Goal: Task Accomplishment & Management: Use online tool/utility

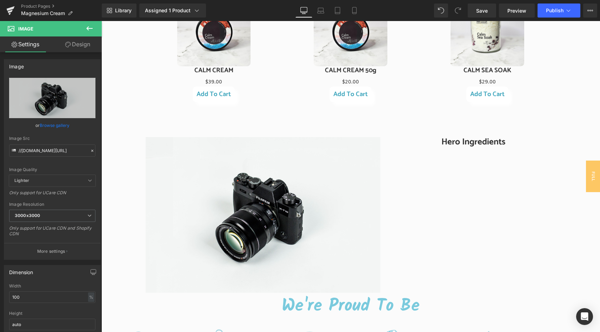
type input "C:\fakepath\S+E website landscape.jpg"
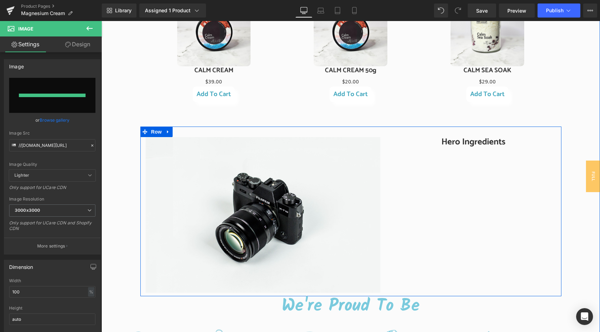
type input "[URL][DOMAIN_NAME]"
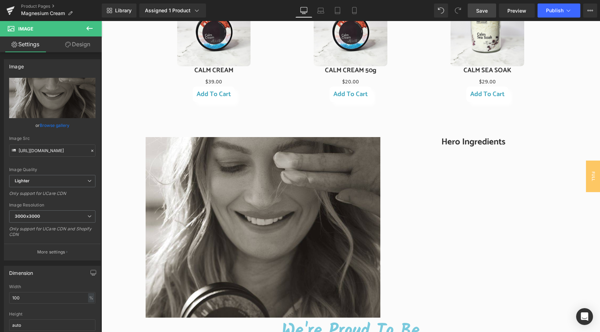
click at [476, 11] on link "Save" at bounding box center [482, 11] width 28 height 14
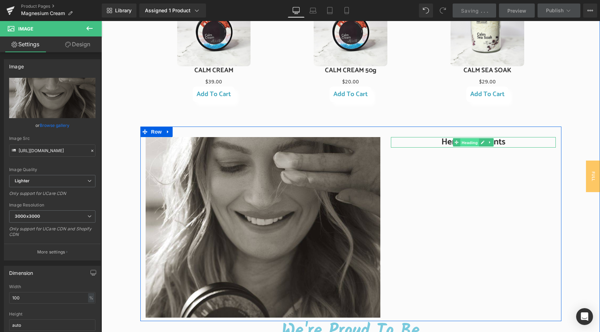
click at [473, 142] on span "Heading" at bounding box center [469, 143] width 19 height 8
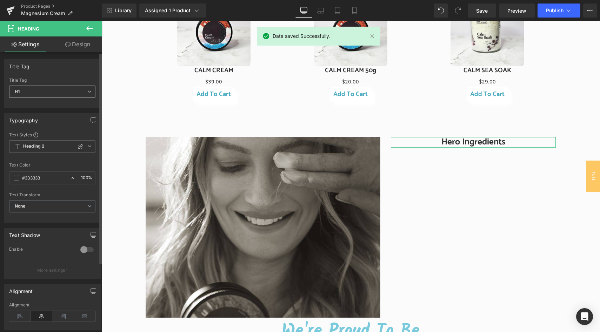
click at [77, 89] on span "H1" at bounding box center [52, 92] width 86 height 12
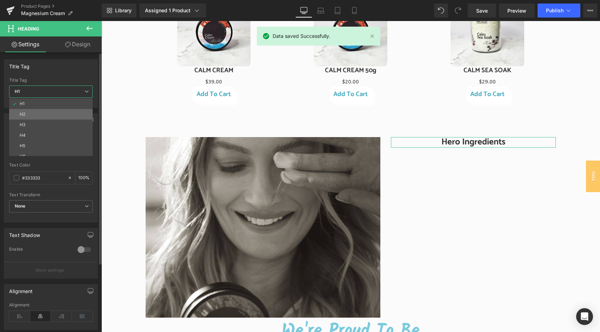
click at [56, 112] on li "H2" at bounding box center [52, 114] width 87 height 11
type input "100"
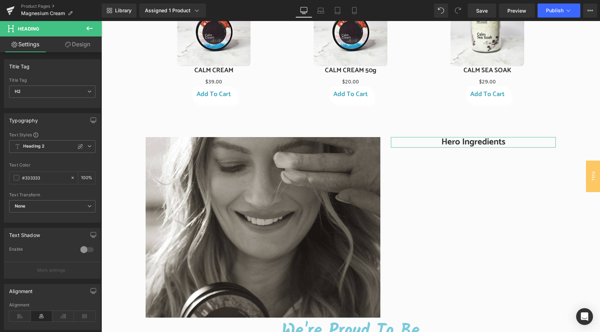
click at [88, 29] on icon at bounding box center [89, 28] width 8 height 8
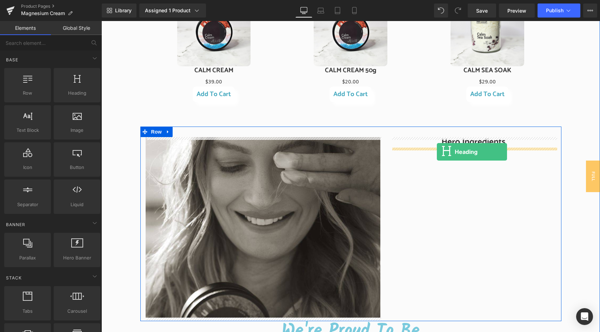
drag, startPoint x: 176, startPoint y: 107, endPoint x: 437, endPoint y: 152, distance: 264.4
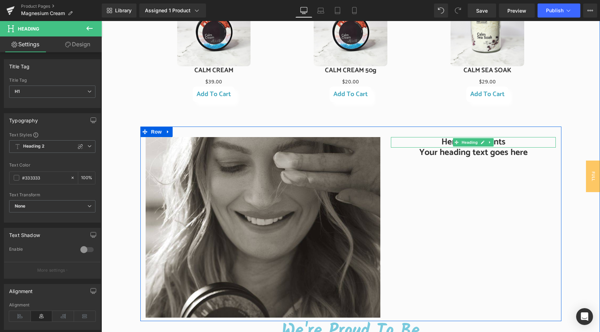
click at [426, 145] on h2 "Hero Ingredients" at bounding box center [473, 142] width 165 height 11
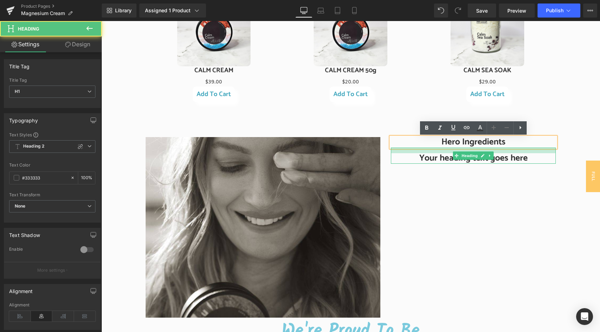
drag, startPoint x: 426, startPoint y: 148, endPoint x: 426, endPoint y: 153, distance: 5.6
click at [426, 153] on div at bounding box center [473, 151] width 165 height 6
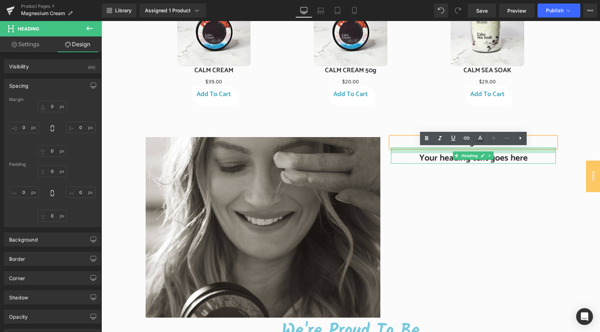
type input "0"
type input "16"
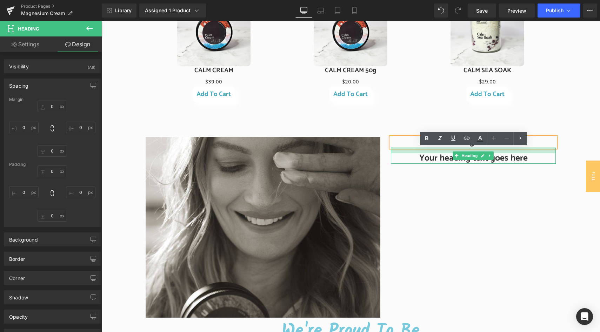
type input "0"
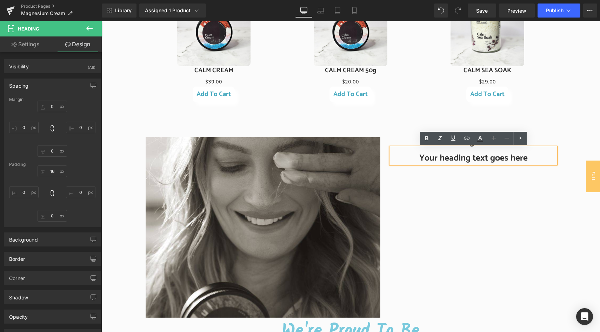
click at [425, 163] on h1 "Your heading text goes here" at bounding box center [473, 158] width 165 height 11
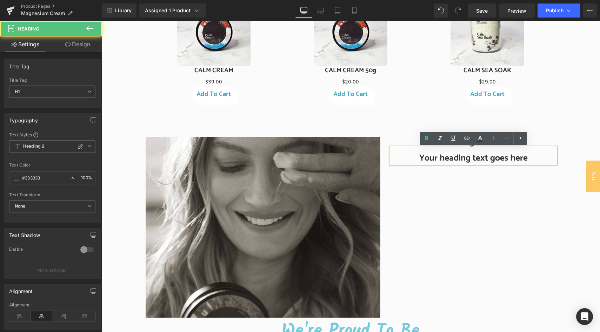
click at [420, 162] on h1 "Your heading text goes here" at bounding box center [473, 158] width 165 height 11
click at [413, 135] on div "Image Hero Ingredients Heading Your heading text goes here Heading Row" at bounding box center [350, 224] width 421 height 195
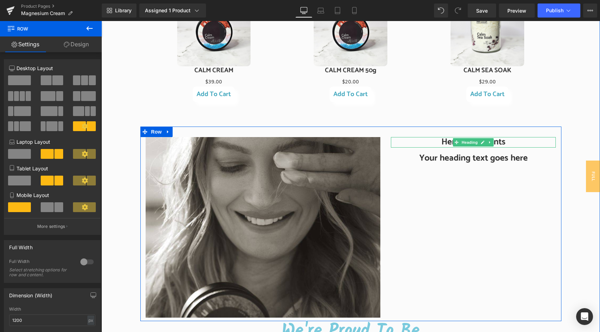
click at [450, 141] on h2 "Hero Ingredients" at bounding box center [473, 142] width 165 height 11
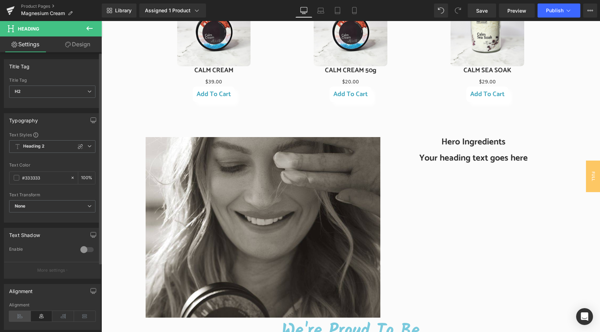
click at [22, 314] on icon at bounding box center [20, 316] width 22 height 11
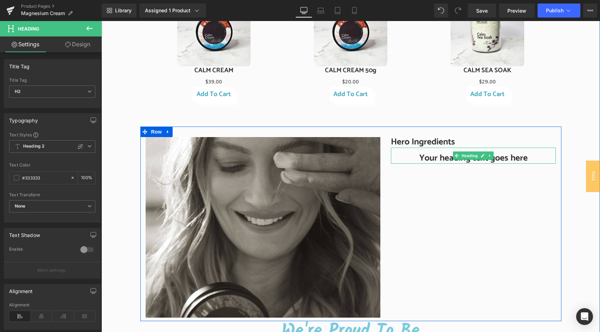
click at [447, 158] on h1 "Your heading text goes here" at bounding box center [473, 158] width 165 height 11
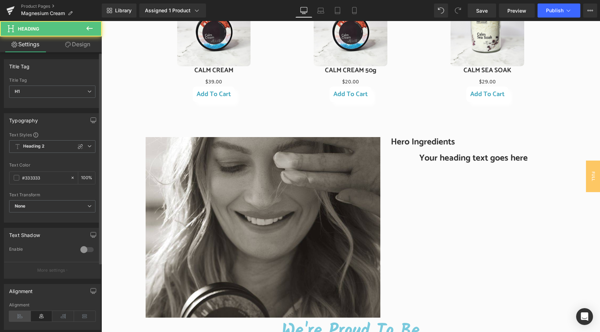
click at [20, 317] on icon at bounding box center [20, 316] width 22 height 11
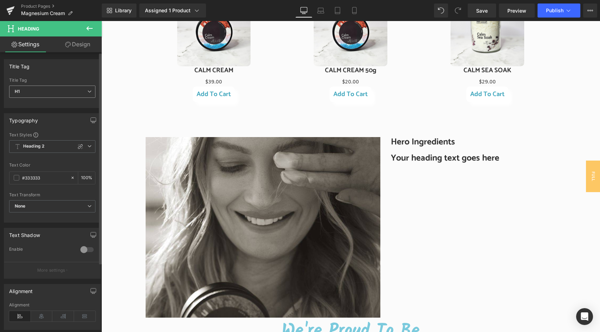
click at [65, 96] on span "H1" at bounding box center [52, 92] width 86 height 12
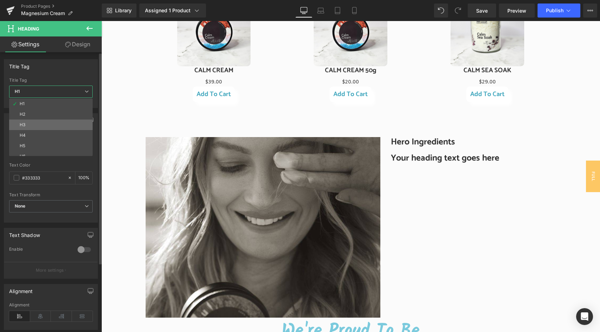
click at [53, 125] on li "H3" at bounding box center [52, 125] width 87 height 11
type input "100"
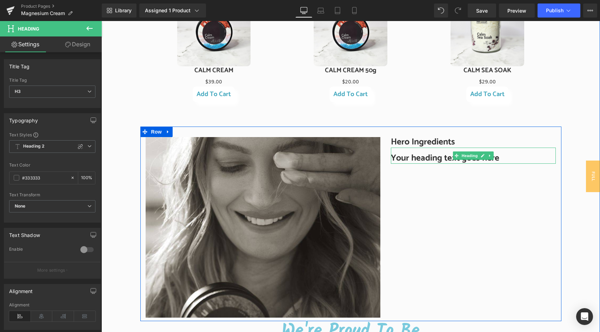
click at [423, 157] on h3 "Your heading text goes here" at bounding box center [473, 158] width 165 height 11
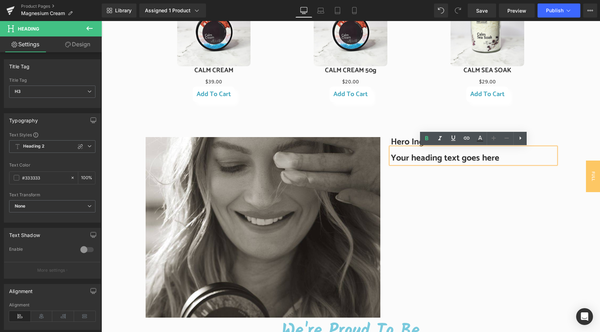
click at [498, 141] on link at bounding box center [492, 138] width 13 height 13
click at [497, 141] on icon at bounding box center [493, 138] width 8 height 8
click at [412, 159] on h3 "Your heading text goes here" at bounding box center [473, 158] width 165 height 11
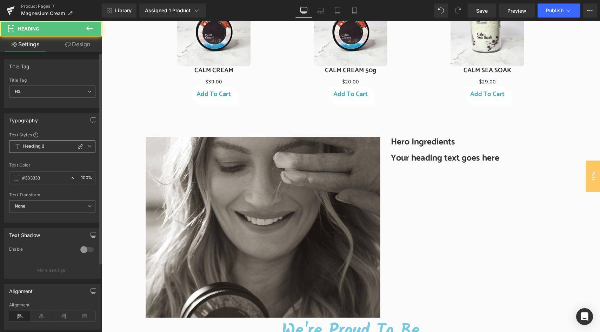
click at [83, 152] on span "Heading 2" at bounding box center [52, 146] width 86 height 13
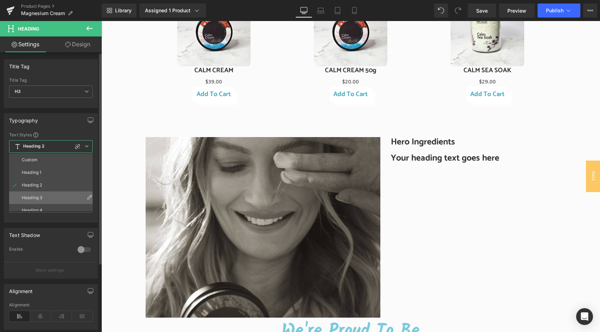
click at [48, 199] on li "Heading 3" at bounding box center [52, 198] width 87 height 13
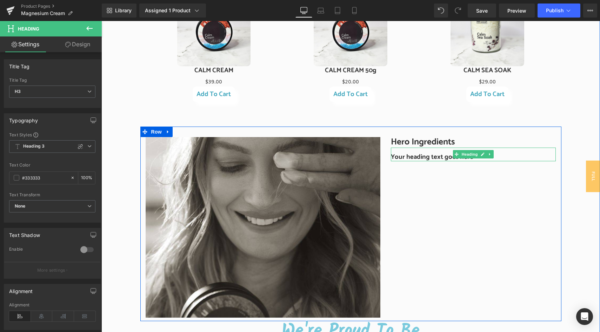
click at [423, 157] on h3 "Your heading text goes here" at bounding box center [473, 157] width 165 height 8
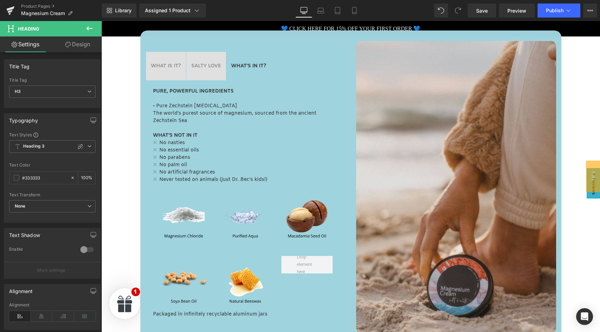
scroll to position [316, 0]
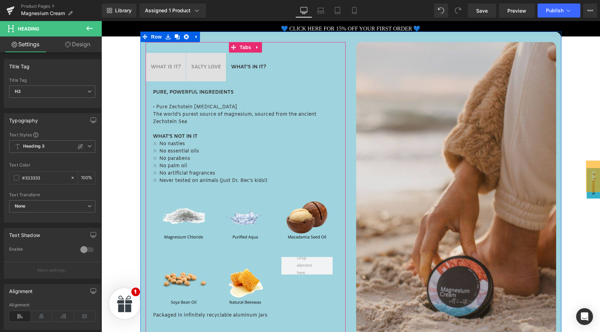
click at [165, 67] on strong "WHAT IS IT?" at bounding box center [166, 67] width 30 height 7
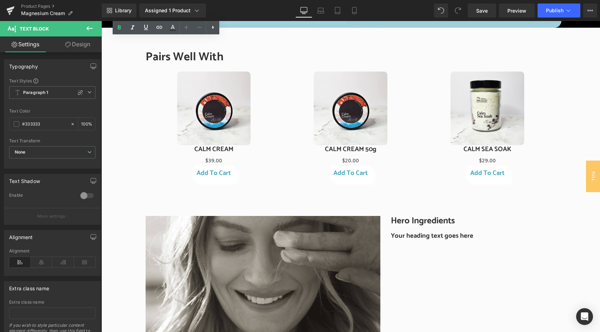
scroll to position [842, 0]
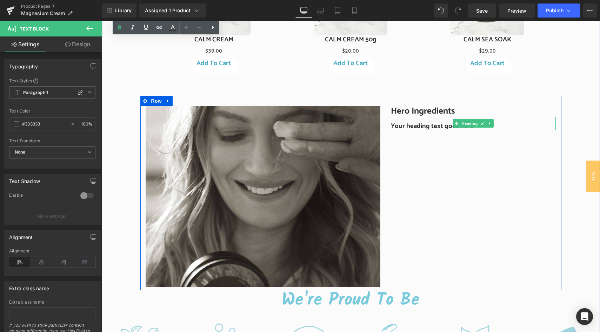
click at [419, 126] on h3 "Your heading text goes here" at bounding box center [473, 126] width 165 height 8
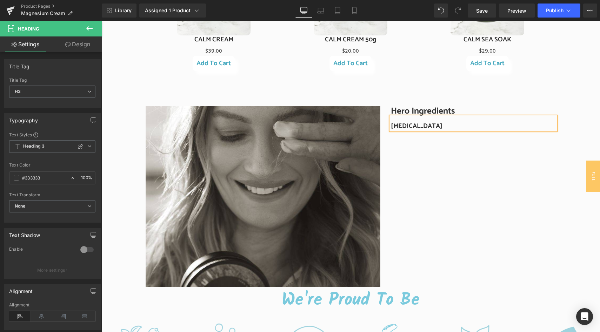
click at [442, 147] on div "Image Hero Ingredients Heading [MEDICAL_DATA] Heading Row" at bounding box center [350, 193] width 421 height 195
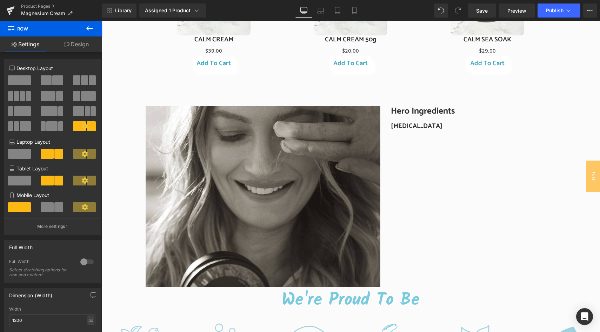
click at [89, 29] on icon at bounding box center [89, 28] width 8 height 8
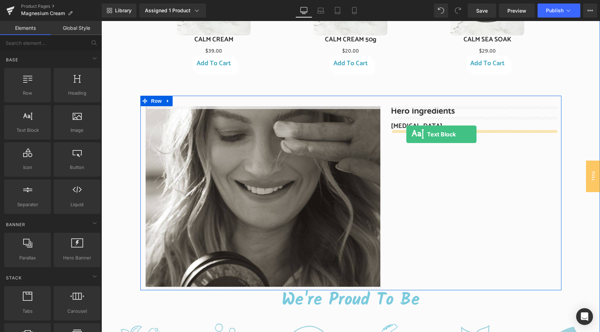
drag, startPoint x: 132, startPoint y: 146, endPoint x: 406, endPoint y: 134, distance: 274.5
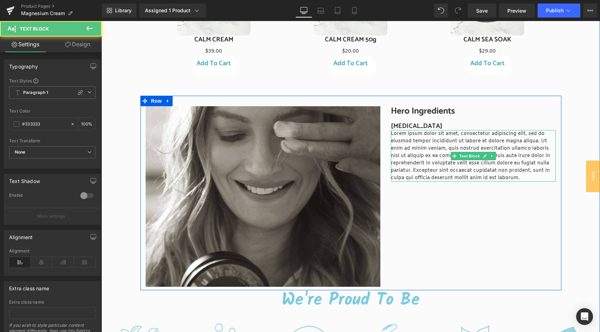
click at [411, 140] on p "Lorem ipsum dolor sit amet, consectetur adipiscing elit, sed do eiusmod tempor …" at bounding box center [473, 156] width 165 height 52
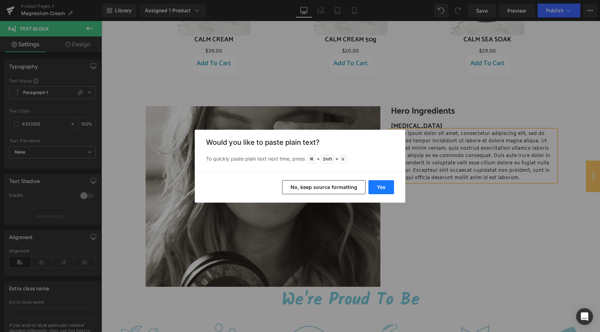
click at [381, 186] on button "Yes" at bounding box center [381, 187] width 26 height 14
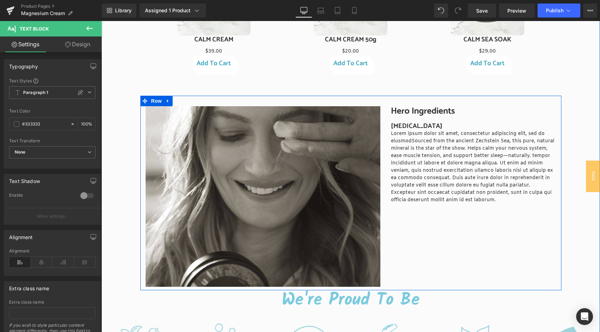
click at [399, 185] on p "Lorem ipsum dolor sit amet, consectetur adipiscing elit, sed do eiusmodSourced …" at bounding box center [473, 167] width 165 height 74
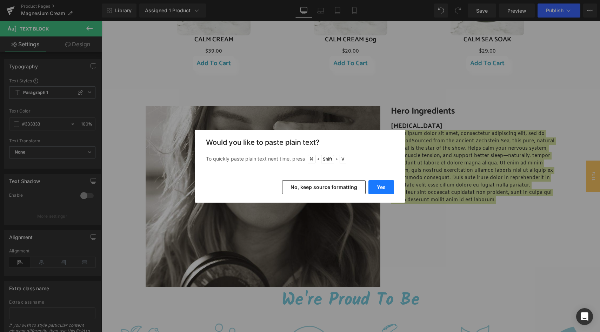
click at [383, 184] on button "Yes" at bounding box center [381, 187] width 26 height 14
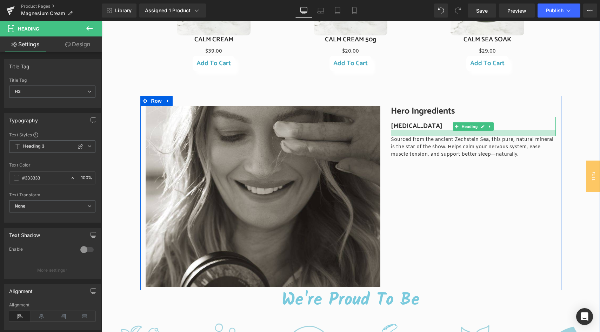
drag, startPoint x: 453, startPoint y: 129, endPoint x: 452, endPoint y: 135, distance: 6.0
click at [452, 135] on div at bounding box center [473, 133] width 165 height 6
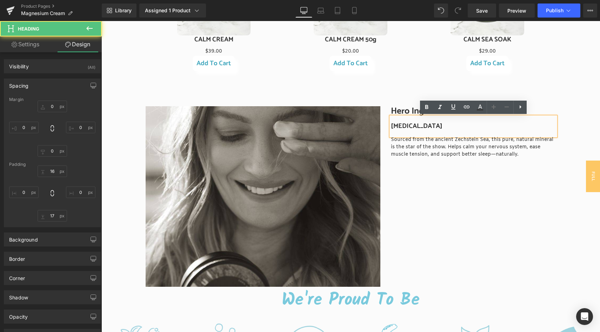
click at [449, 196] on div "Image Hero Ingredients Heading Magnesium Chloride Heading Sourced from the anci…" at bounding box center [350, 193] width 421 height 195
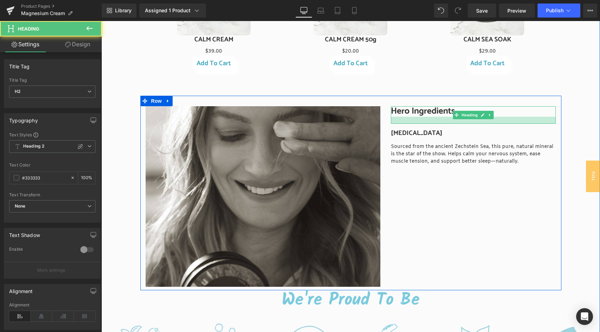
drag, startPoint x: 401, startPoint y: 116, endPoint x: 401, endPoint y: 123, distance: 7.0
click at [401, 123] on div at bounding box center [473, 120] width 165 height 7
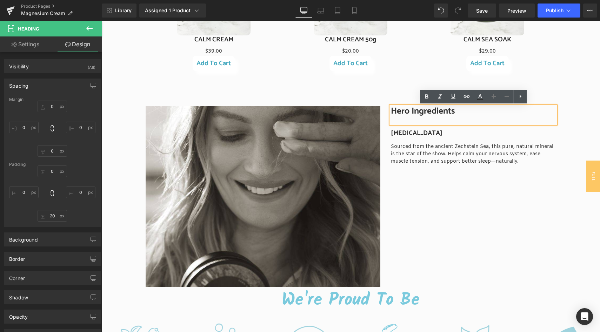
click at [438, 221] on div "Image Hero Ingredients Heading Magnesium Chloride Heading Sourced from the anci…" at bounding box center [350, 193] width 421 height 195
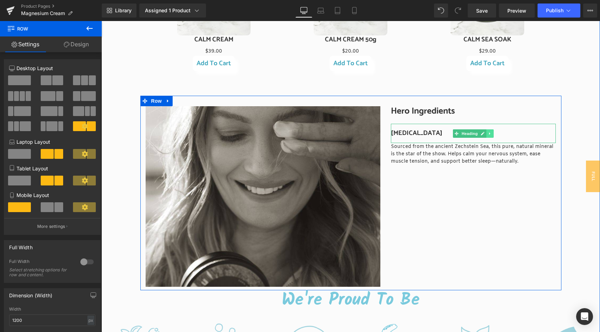
click at [490, 132] on icon at bounding box center [490, 134] width 4 height 4
click at [485, 133] on icon at bounding box center [486, 134] width 4 height 4
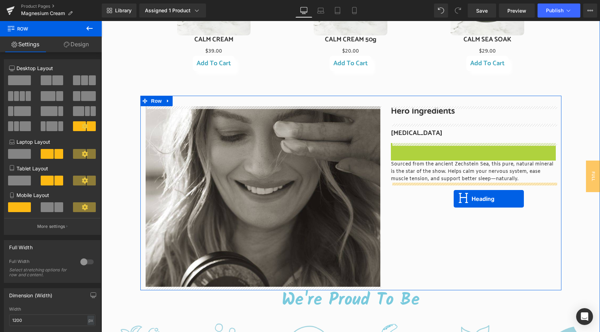
drag, startPoint x: 455, startPoint y: 154, endPoint x: 454, endPoint y: 199, distance: 44.9
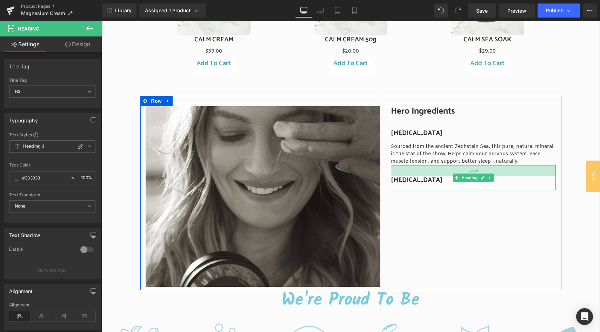
drag, startPoint x: 428, startPoint y: 166, endPoint x: 427, endPoint y: 172, distance: 5.6
click at [427, 172] on div "32px" at bounding box center [473, 170] width 165 height 11
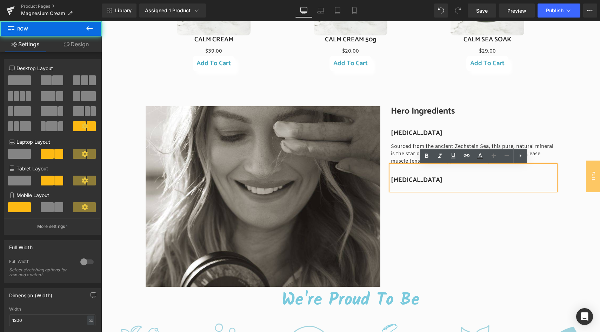
click at [385, 155] on div "Image" at bounding box center [263, 196] width 246 height 181
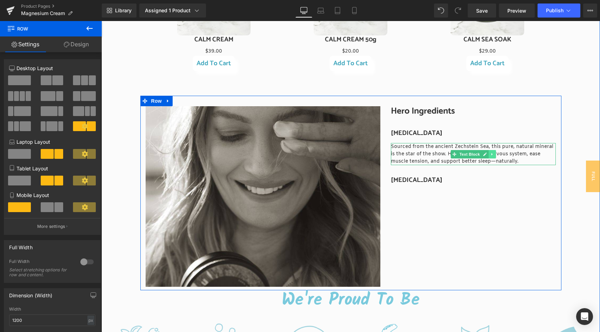
click at [491, 155] on icon at bounding box center [491, 154] width 1 height 2
click at [489, 154] on icon at bounding box center [488, 154] width 4 height 4
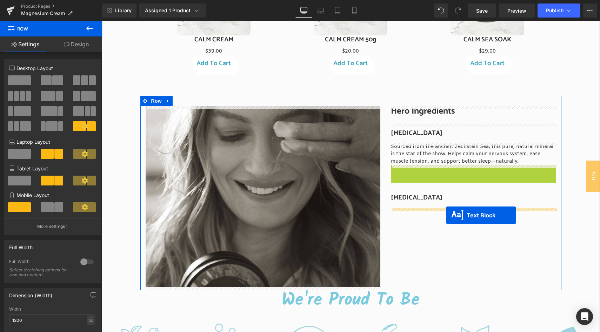
drag, startPoint x: 453, startPoint y: 176, endPoint x: 446, endPoint y: 215, distance: 39.6
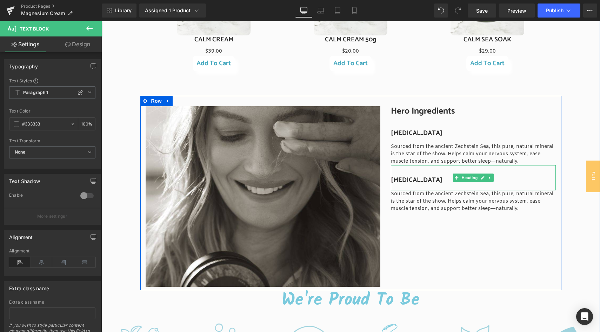
click at [403, 181] on h3 "[MEDICAL_DATA]" at bounding box center [473, 180] width 165 height 8
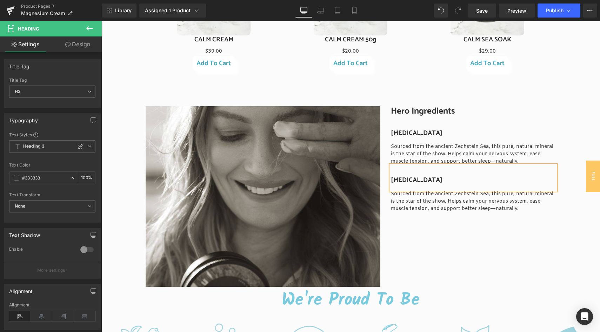
paste div
click at [411, 207] on p "Sourced from the ancient Zechstein Sea, this pure, natural mineral is the star …" at bounding box center [473, 201] width 165 height 22
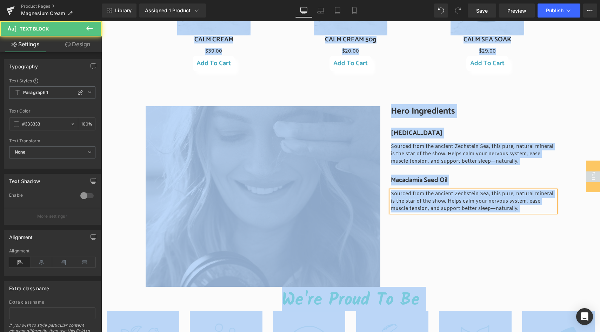
click at [411, 207] on p "Sourced from the ancient Zechstein Sea, this pure, natural mineral is the star …" at bounding box center [473, 201] width 165 height 22
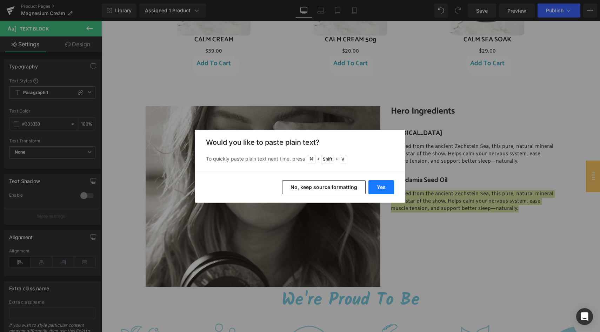
click at [383, 188] on button "Yes" at bounding box center [381, 187] width 26 height 14
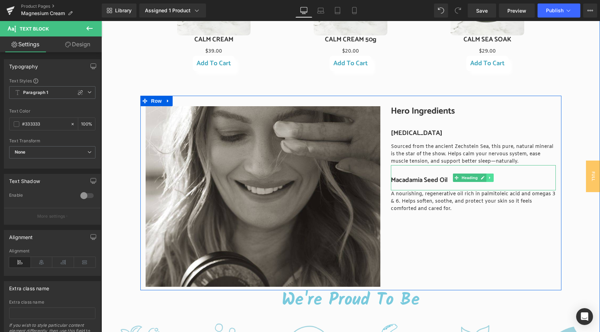
click at [489, 178] on icon at bounding box center [489, 178] width 1 height 2
click at [488, 178] on icon at bounding box center [486, 178] width 4 height 4
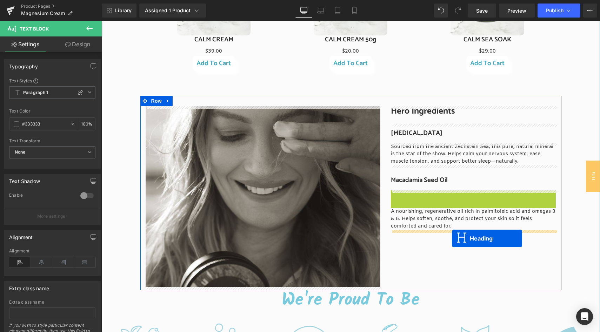
drag, startPoint x: 456, startPoint y: 203, endPoint x: 452, endPoint y: 239, distance: 35.7
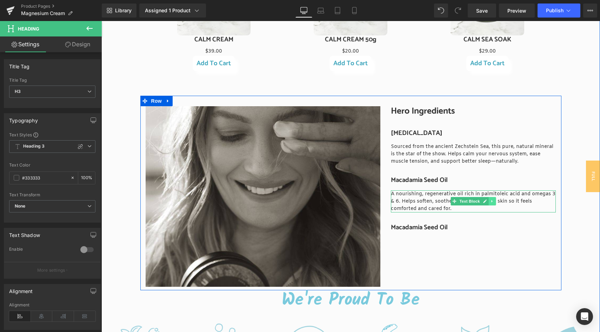
click at [494, 202] on icon at bounding box center [492, 201] width 4 height 4
click at [487, 202] on icon at bounding box center [488, 202] width 4 height 4
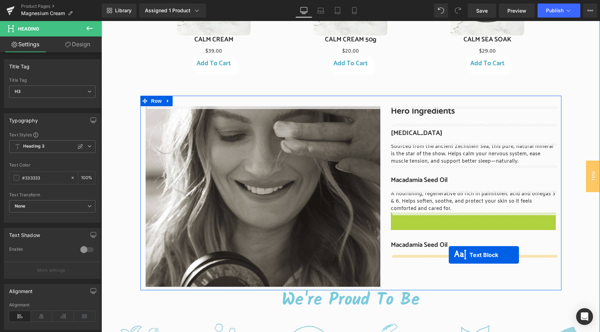
drag, startPoint x: 451, startPoint y: 224, endPoint x: 449, endPoint y: 255, distance: 31.0
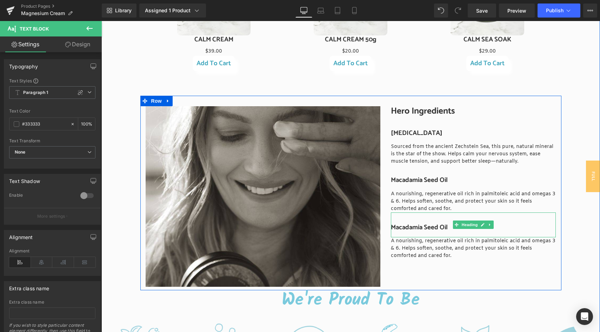
click at [406, 230] on h3 "Macadamia Seed Oil" at bounding box center [473, 228] width 165 height 8
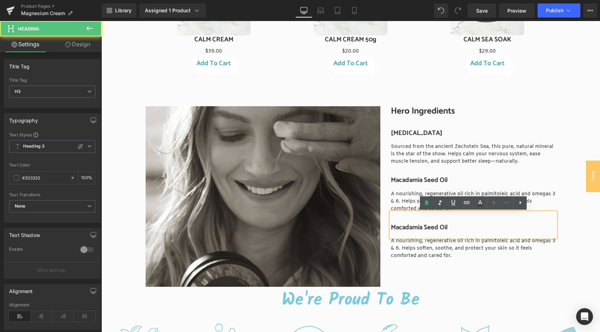
click at [406, 230] on h3 "Macadamia Seed Oil" at bounding box center [473, 228] width 165 height 8
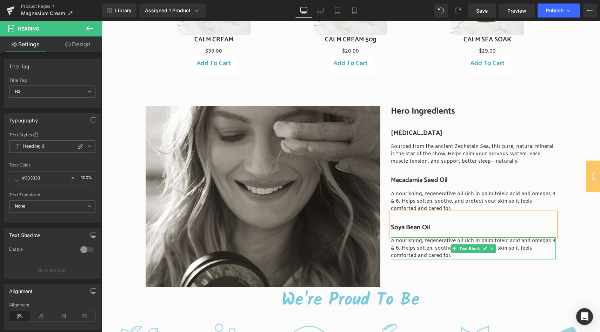
click at [408, 245] on p "A nourishing, regenerative oil rich in palmitoleic acid and omegas 3 & 6. Helps…" at bounding box center [473, 248] width 165 height 22
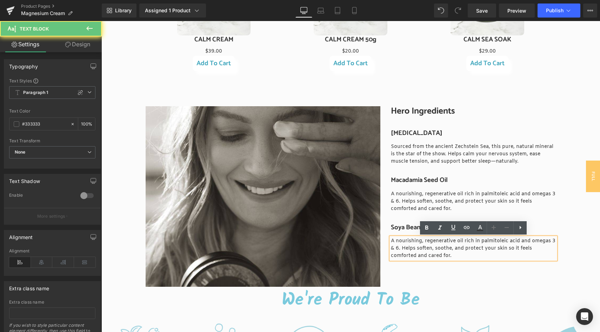
click at [408, 245] on p "A nourishing, regenerative oil rich in palmitoleic acid and omegas 3 & 6. Helps…" at bounding box center [473, 248] width 165 height 22
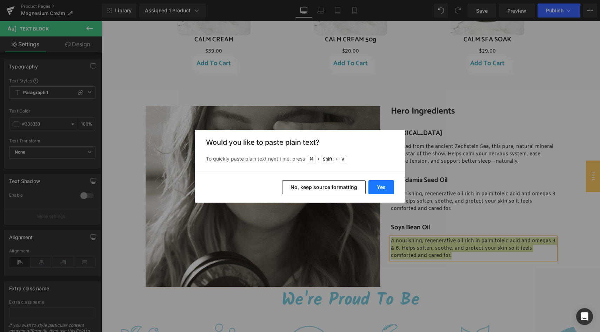
click at [379, 183] on button "Yes" at bounding box center [381, 187] width 26 height 14
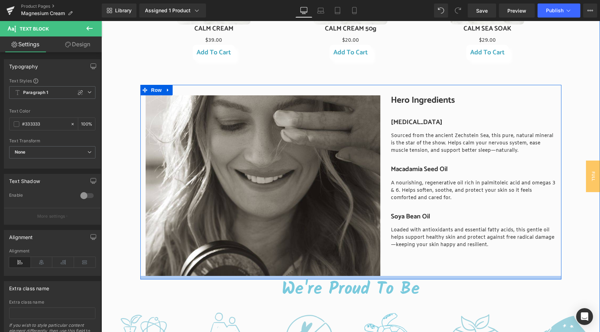
scroll to position [854, 0]
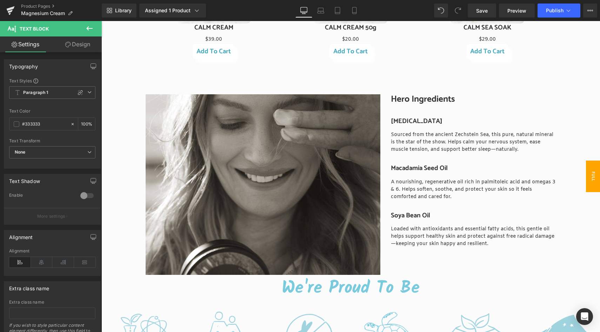
click at [591, 178] on span "Full Ingredients Glossary Magnesium Cream" at bounding box center [565, 177] width 70 height 32
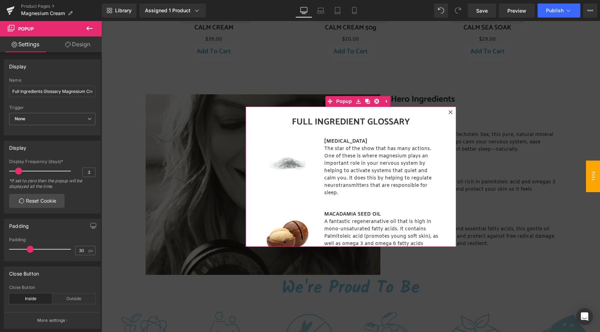
click at [450, 112] on icon at bounding box center [450, 112] width 4 height 4
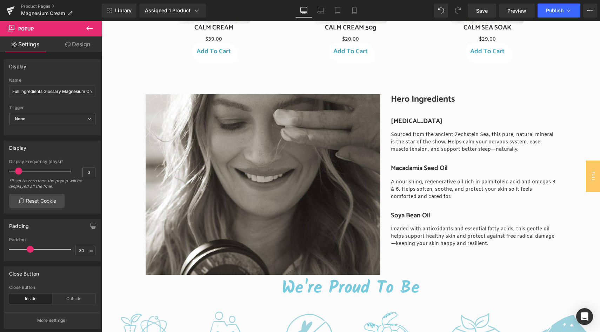
click at [92, 27] on icon at bounding box center [89, 28] width 8 height 8
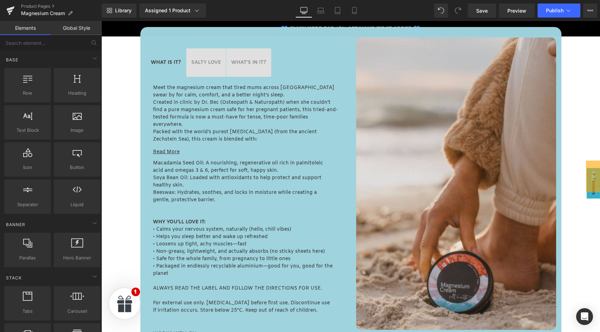
scroll to position [318, 0]
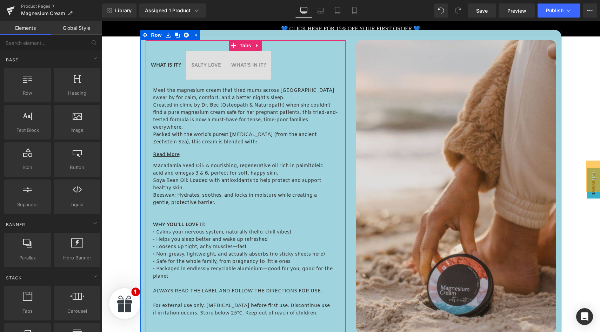
click at [254, 60] on span "WHAT'S IN IT? Text Block" at bounding box center [248, 65] width 45 height 28
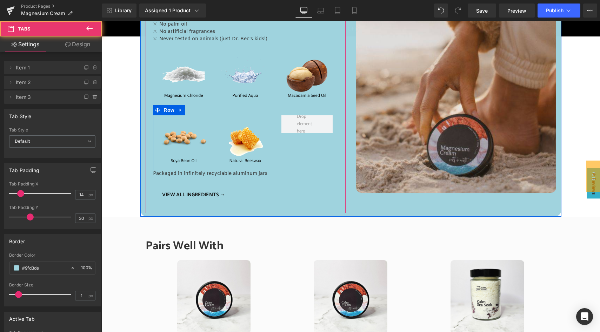
scroll to position [462, 0]
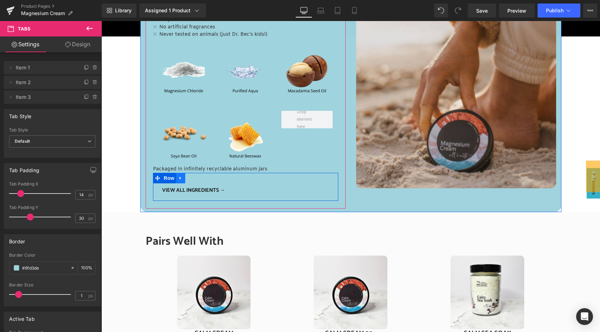
click at [180, 179] on icon at bounding box center [180, 178] width 1 height 3
click at [189, 179] on icon at bounding box center [189, 178] width 5 height 5
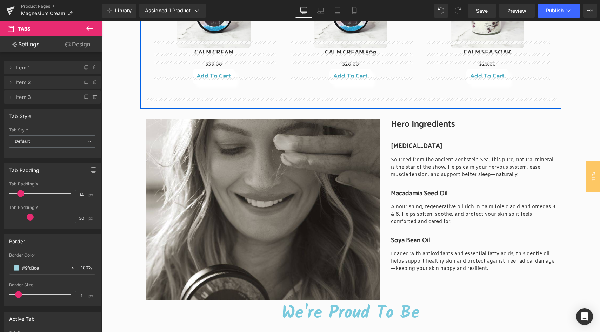
scroll to position [768, 0]
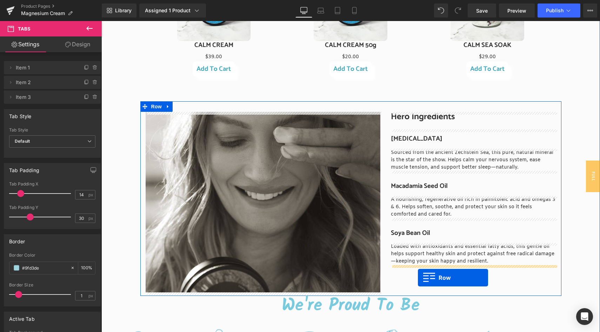
drag, startPoint x: 155, startPoint y: 208, endPoint x: 417, endPoint y: 277, distance: 271.7
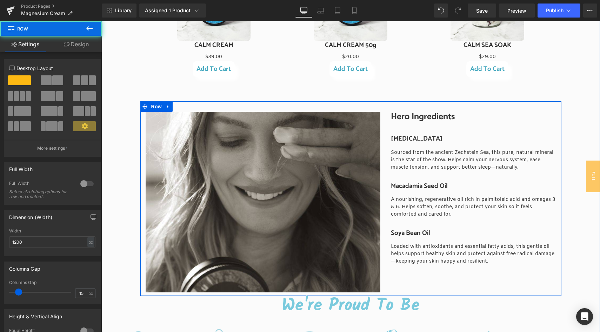
scroll to position [751, 0]
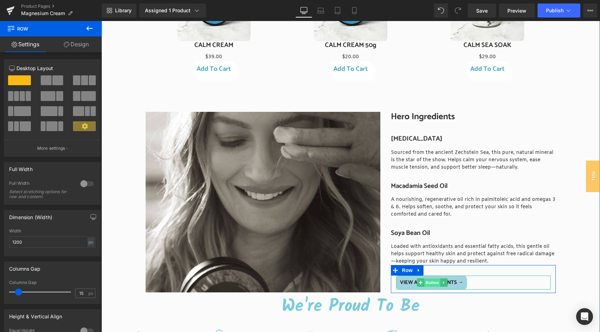
click at [431, 284] on span "Button" at bounding box center [432, 282] width 16 height 8
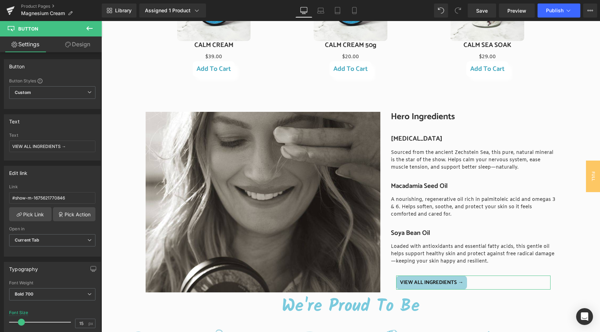
click at [75, 44] on link "Design" at bounding box center [77, 44] width 51 height 16
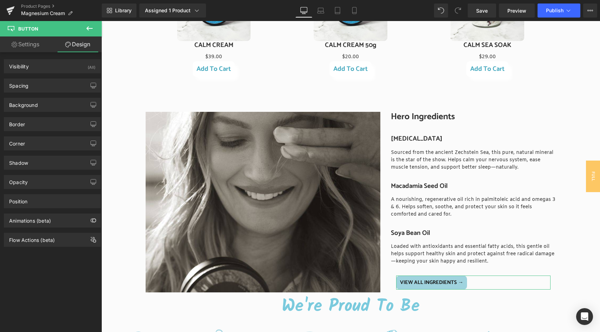
type input "#9fd3de"
type input "100"
click at [36, 108] on div "Background" at bounding box center [23, 103] width 29 height 10
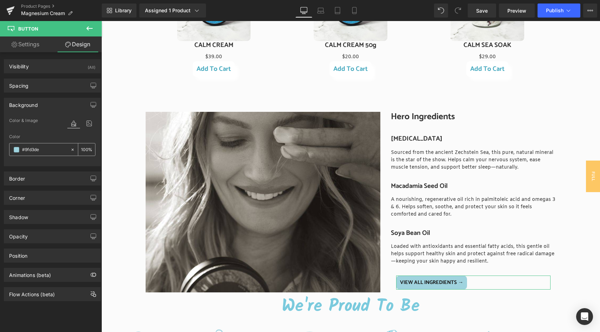
click at [70, 149] on icon at bounding box center [72, 149] width 5 height 5
type input "none"
type input "0"
type input "fff"
type input "100"
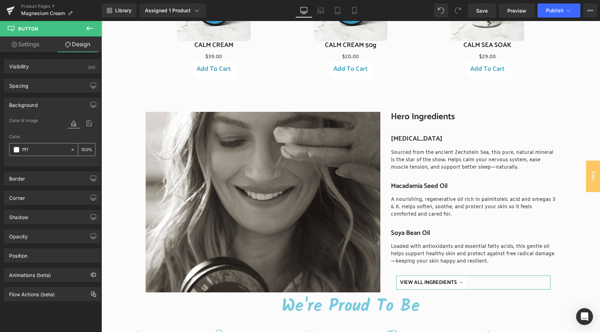
type input "fffff"
type input "0"
type input "ffff"
type input "100"
type input "#ffffff"
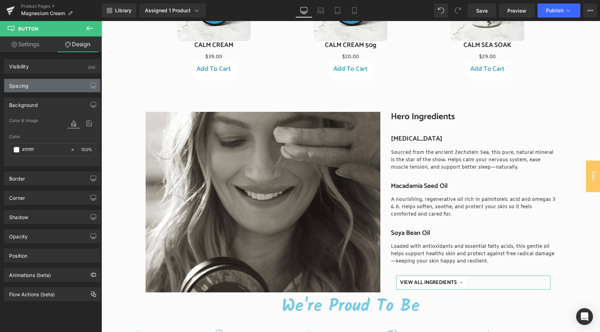
click at [45, 89] on div "Spacing" at bounding box center [52, 85] width 96 height 13
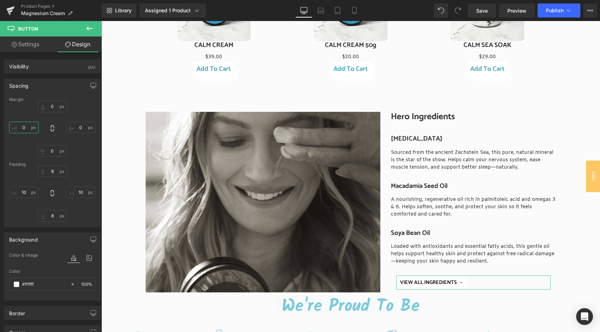
click at [26, 128] on input "0" at bounding box center [23, 128] width 29 height 12
type input "-20"
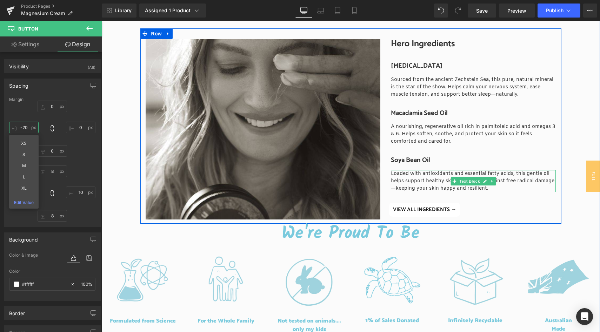
scroll to position [835, 0]
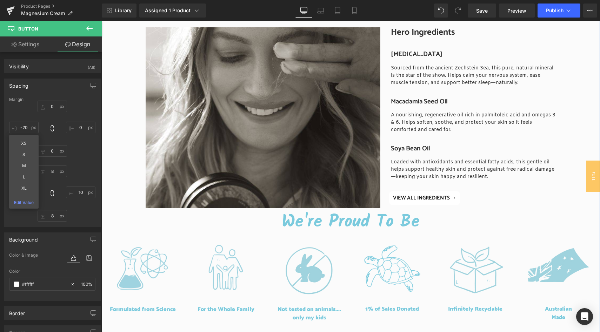
click at [575, 214] on h1 "We're Proud To Be" at bounding box center [350, 222] width 498 height 21
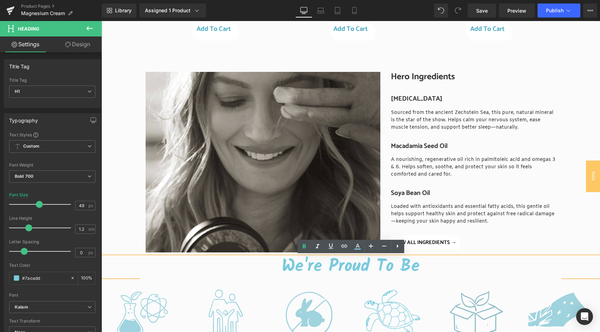
scroll to position [789, 0]
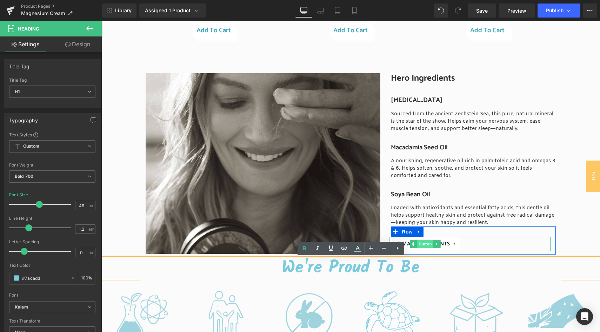
click at [426, 245] on span "Button" at bounding box center [425, 244] width 16 height 8
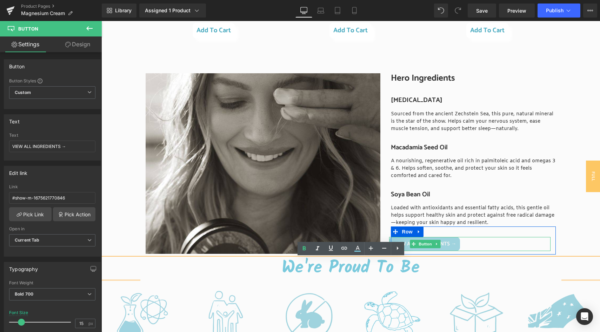
click at [448, 244] on span "VIEW ALL INGREDIENTS →" at bounding box center [424, 243] width 63 height 7
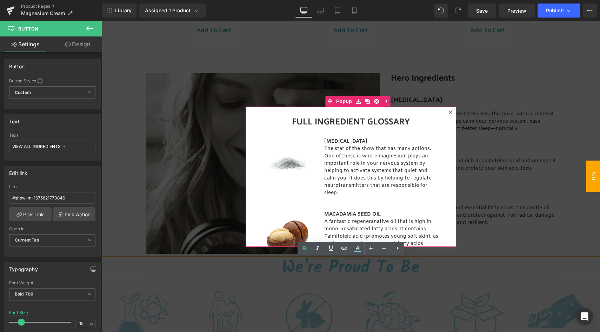
click at [450, 113] on icon at bounding box center [450, 112] width 4 height 4
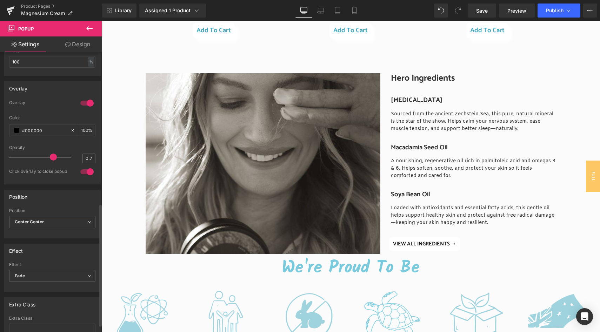
scroll to position [401, 0]
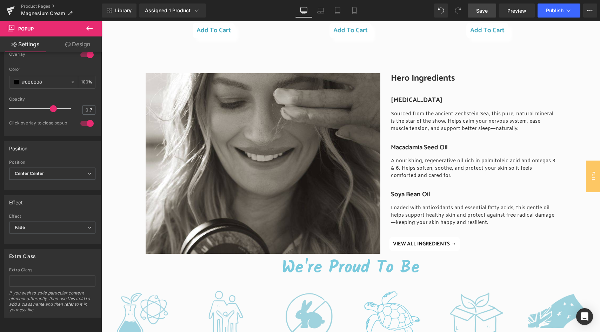
click at [481, 14] on span "Save" at bounding box center [482, 10] width 12 height 7
click at [92, 28] on icon at bounding box center [89, 28] width 8 height 8
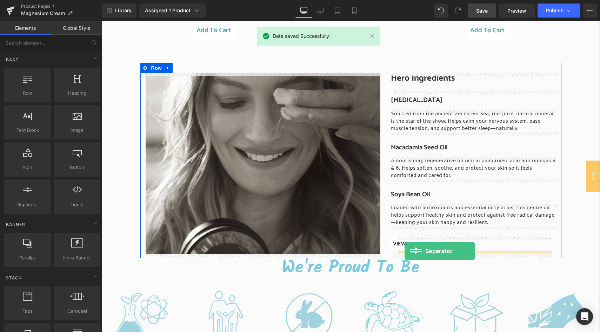
drag, startPoint x: 134, startPoint y: 212, endPoint x: 404, endPoint y: 251, distance: 273.2
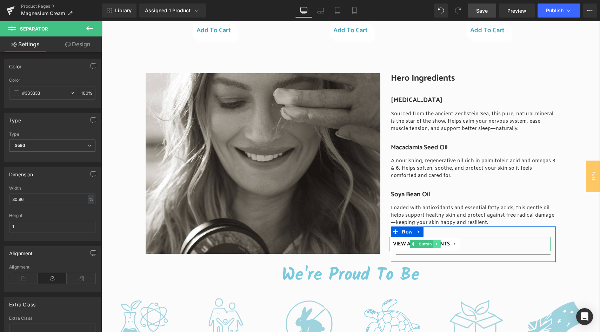
drag, startPoint x: 439, startPoint y: 252, endPoint x: 439, endPoint y: 242, distance: 9.5
click at [439, 242] on div "VIEW ALL INGREDIENTS → Button Separator" at bounding box center [473, 247] width 165 height 21
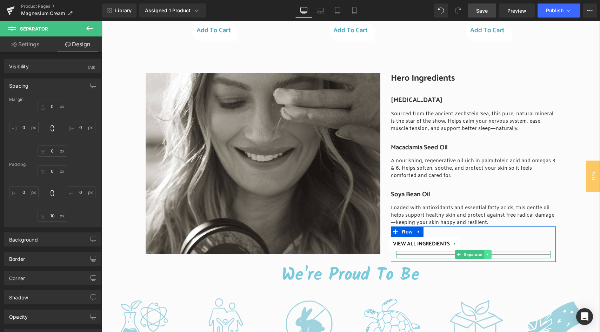
click at [487, 254] on icon at bounding box center [487, 255] width 1 height 2
click at [492, 255] on icon at bounding box center [492, 255] width 4 height 4
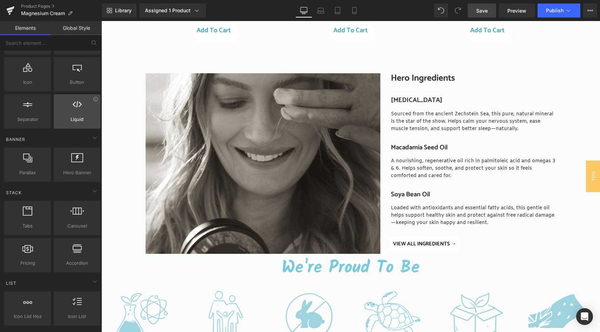
scroll to position [0, 0]
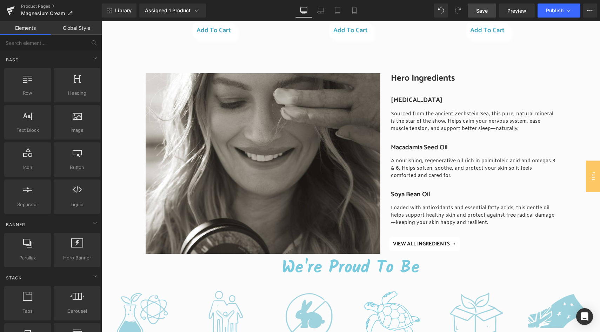
click at [482, 8] on span "Save" at bounding box center [482, 10] width 12 height 7
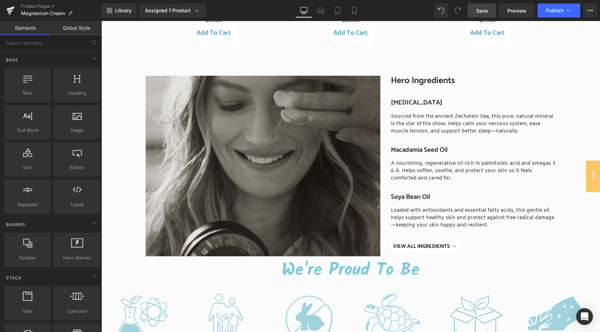
scroll to position [789, 0]
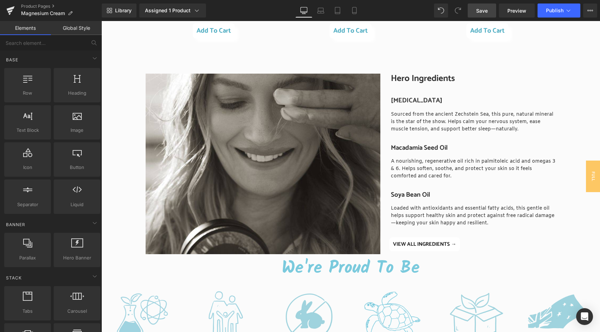
click at [476, 13] on link "Save" at bounding box center [482, 11] width 28 height 14
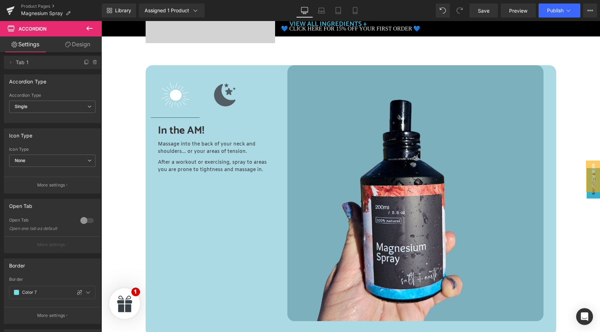
scroll to position [1248, 0]
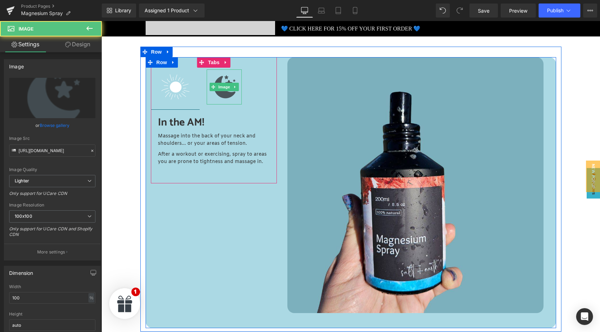
click at [220, 77] on img at bounding box center [224, 86] width 35 height 35
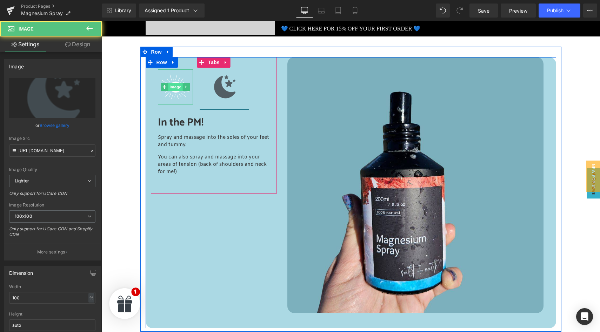
click at [180, 85] on span "Image" at bounding box center [175, 87] width 15 height 8
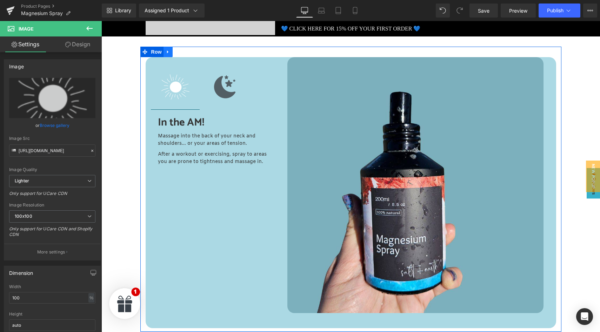
click at [168, 52] on icon at bounding box center [168, 51] width 5 height 5
click at [168, 53] on icon at bounding box center [168, 51] width 5 height 5
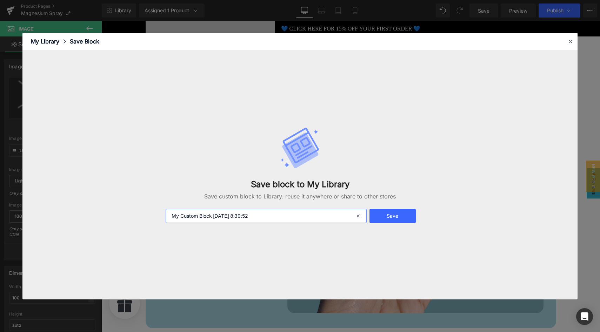
click at [271, 217] on input "My Custom Block [DATE] 8:39:52" at bounding box center [266, 216] width 201 height 14
type input "in the am. in the pm"
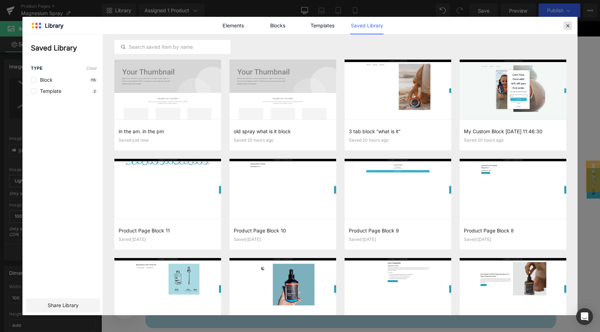
click at [568, 25] on icon at bounding box center [567, 25] width 6 height 6
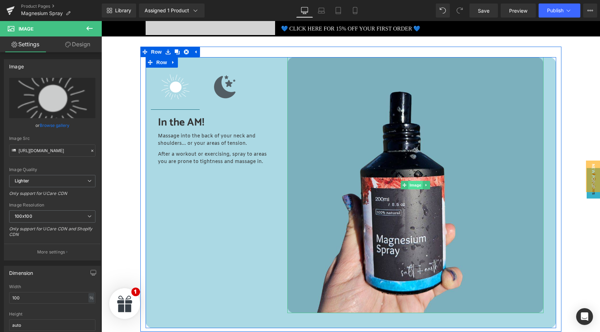
click at [412, 184] on span "Image" at bounding box center [415, 185] width 15 height 8
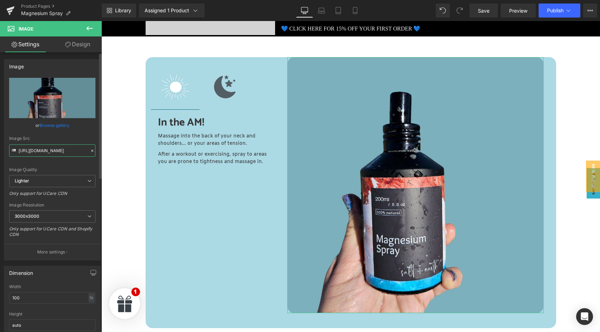
click at [52, 152] on input "[URL][DOMAIN_NAME]" at bounding box center [52, 151] width 86 height 12
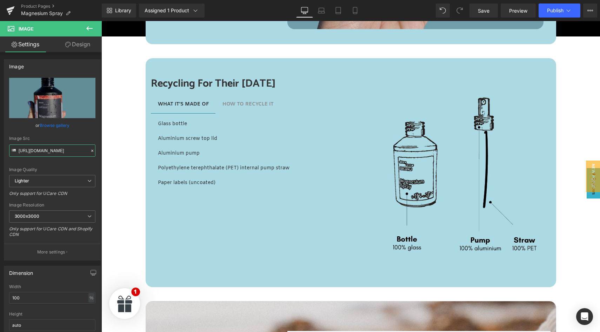
scroll to position [1533, 0]
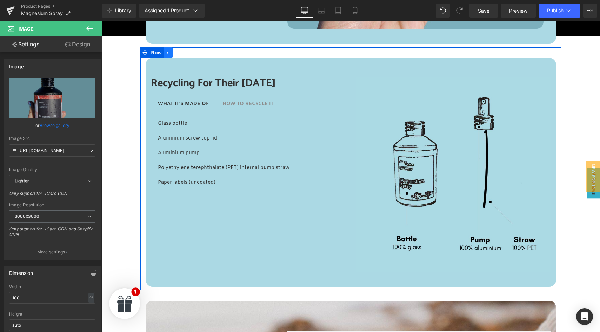
click at [167, 53] on icon at bounding box center [167, 52] width 1 height 3
click at [167, 53] on icon at bounding box center [168, 52] width 5 height 5
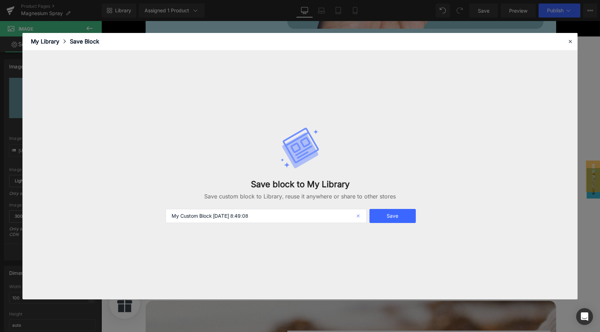
click at [359, 215] on icon at bounding box center [358, 216] width 15 height 14
type input "recycling for their [DATE]"
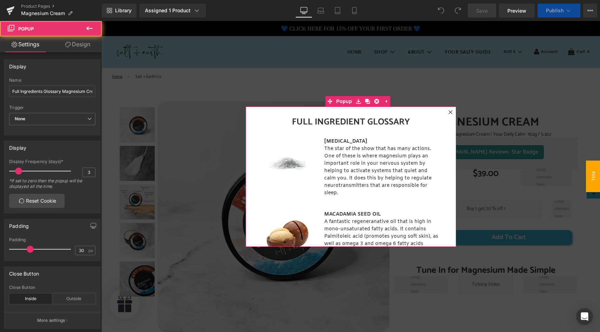
click at [450, 112] on icon at bounding box center [450, 112] width 4 height 4
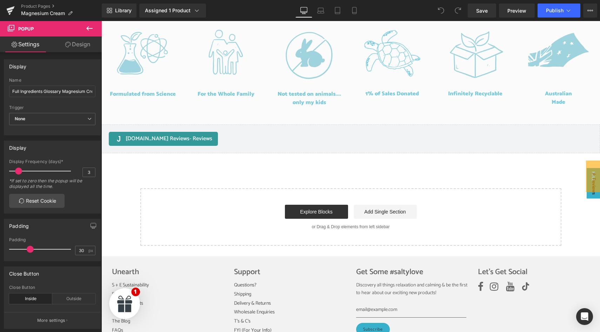
scroll to position [1232, 0]
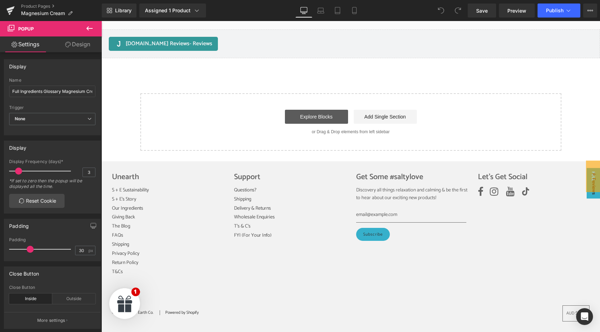
click at [317, 119] on link "Explore Blocks" at bounding box center [316, 117] width 63 height 14
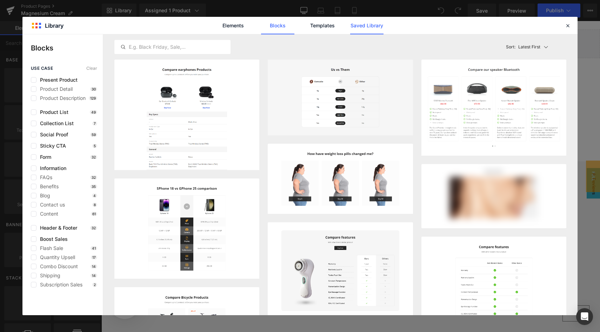
click at [362, 25] on link "Saved Library" at bounding box center [366, 26] width 33 height 18
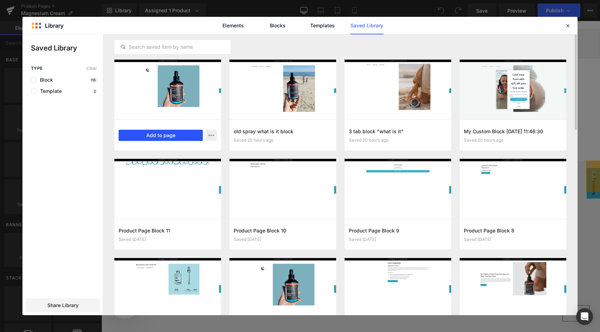
click at [157, 136] on button "Add to page" at bounding box center [161, 135] width 84 height 11
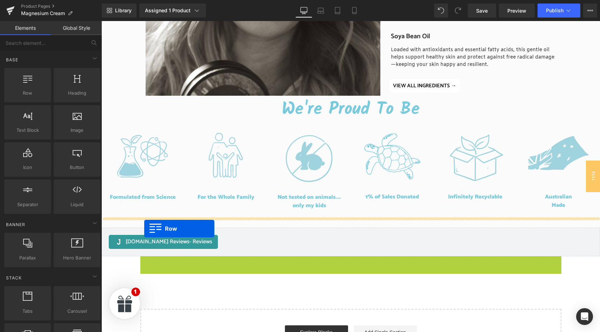
scroll to position [1028, 0]
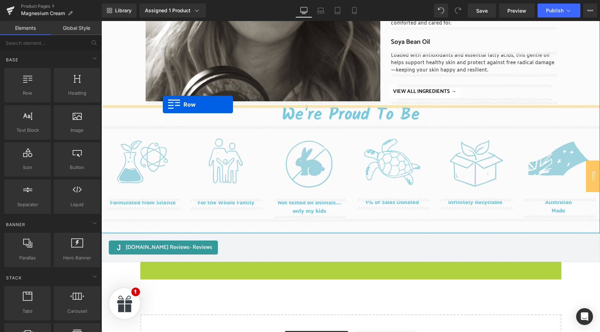
drag, startPoint x: 144, startPoint y: 198, endPoint x: 163, endPoint y: 105, distance: 95.1
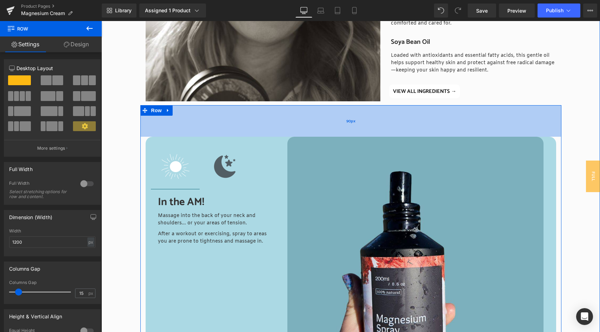
drag, startPoint x: 195, startPoint y: 106, endPoint x: 195, endPoint y: 127, distance: 21.0
click at [195, 127] on div "90px" at bounding box center [350, 121] width 421 height 32
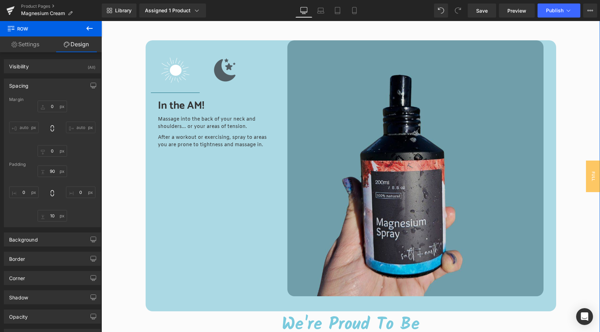
scroll to position [1126, 0]
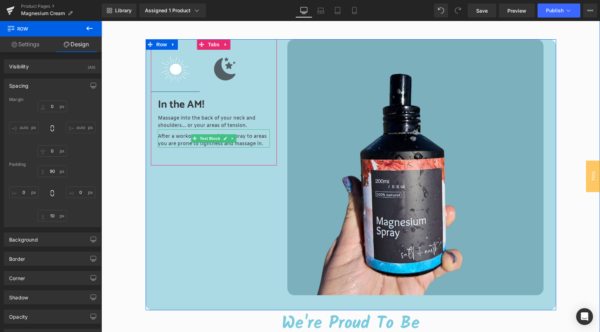
click at [240, 137] on p "After a workout or exercising, spray to areas you are prone to tightness and ma…" at bounding box center [214, 140] width 112 height 15
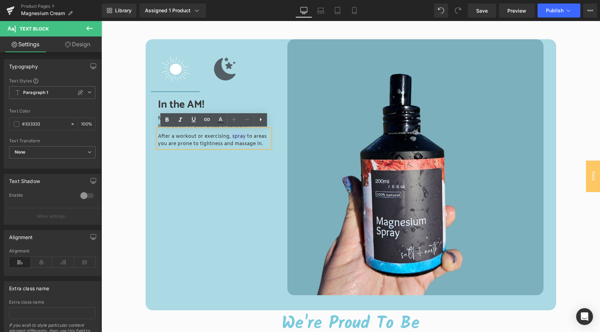
drag, startPoint x: 231, startPoint y: 137, endPoint x: 244, endPoint y: 137, distance: 13.3
click at [244, 137] on p "After a workout or exercising, spray to areas you are prone to tightness and ma…" at bounding box center [214, 140] width 112 height 15
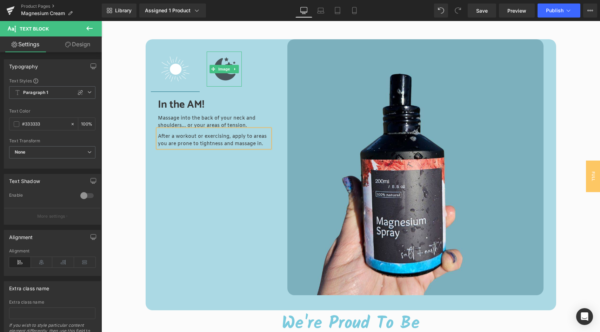
click at [223, 78] on img at bounding box center [224, 69] width 35 height 35
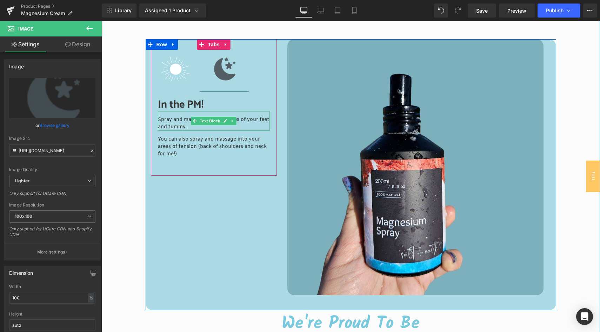
click at [172, 120] on p "Spray and massage into the soles of your feet and tummy." at bounding box center [214, 123] width 112 height 15
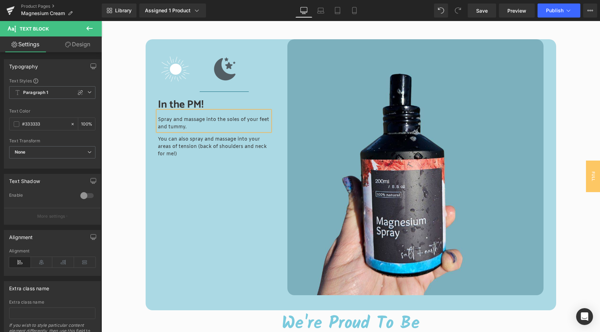
click at [171, 119] on p "Spray and massage into the soles of your feet and tummy." at bounding box center [214, 123] width 112 height 15
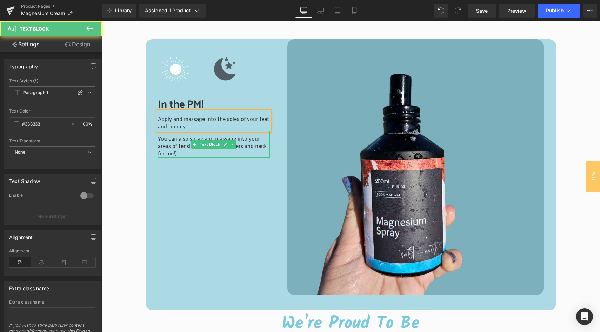
click at [189, 140] on p "You can also spray and massage into your areas of tension (back of shoulders an…" at bounding box center [214, 147] width 112 height 22
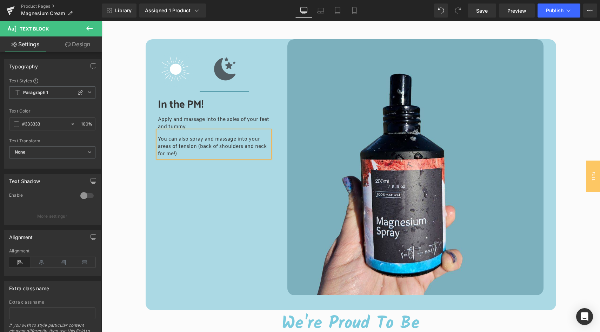
click at [189, 140] on p "You can also spray and massage into your areas of tension (back of shoulders an…" at bounding box center [214, 147] width 112 height 22
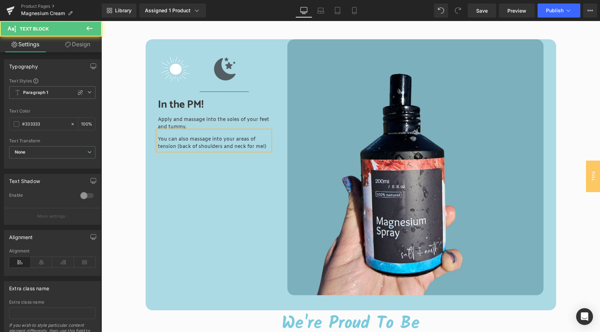
click at [211, 141] on p "You can also massage into your areas of tension (back of shoulders and neck for…" at bounding box center [214, 143] width 112 height 15
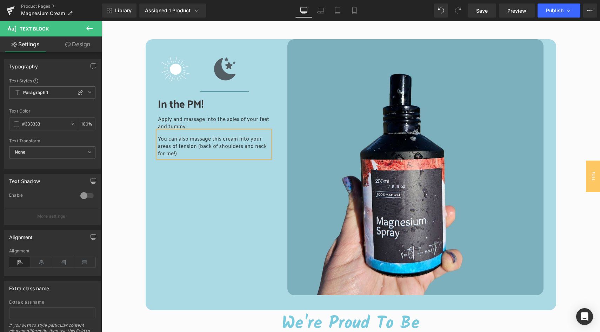
click at [159, 154] on p "You can also massage this cream into your areas of tension (back of shoulders a…" at bounding box center [214, 147] width 112 height 22
click at [180, 194] on div "Text Block Image Text Block Image In the PM! Heading Apply and massage into the…" at bounding box center [351, 174] width 410 height 271
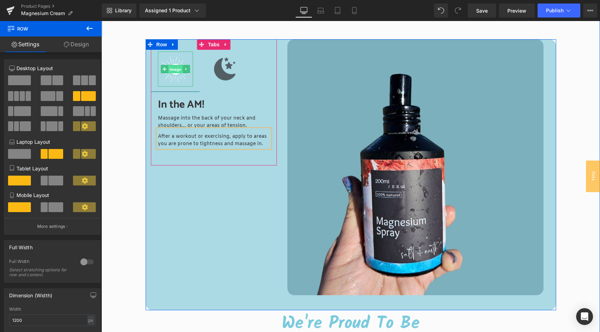
click at [174, 70] on span "Image" at bounding box center [175, 69] width 15 height 8
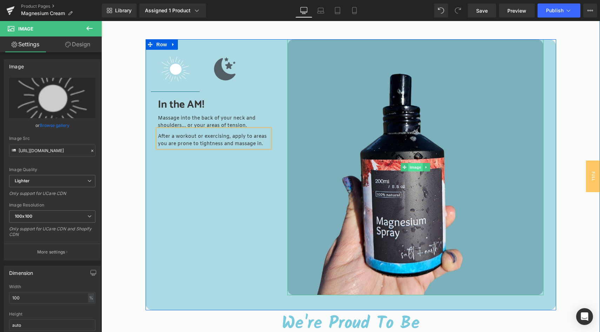
click at [413, 167] on span "Image" at bounding box center [415, 167] width 15 height 8
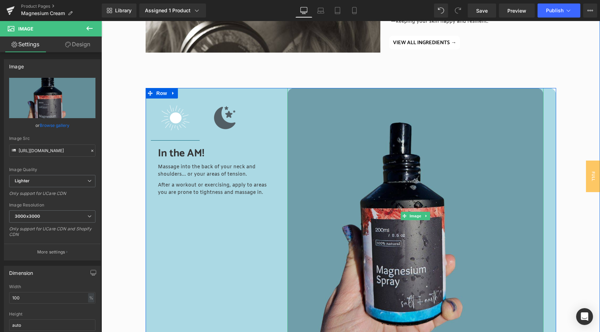
scroll to position [1076, 0]
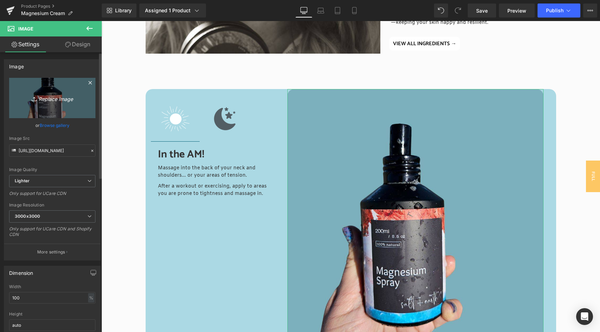
click at [56, 100] on icon "Replace Image" at bounding box center [52, 98] width 56 height 9
type input "C:\fakepath\S+E Square.jpg"
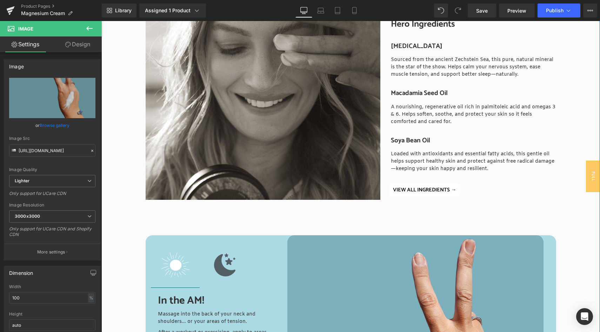
scroll to position [935, 0]
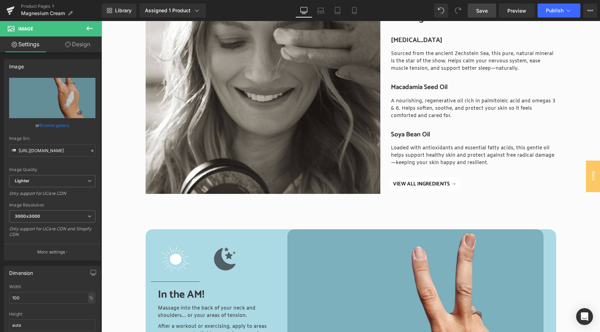
click at [478, 12] on span "Save" at bounding box center [482, 10] width 12 height 7
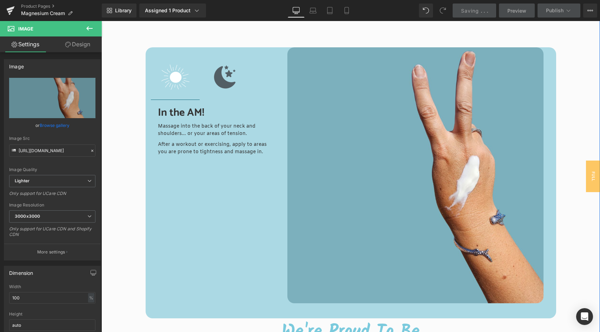
scroll to position [1123, 0]
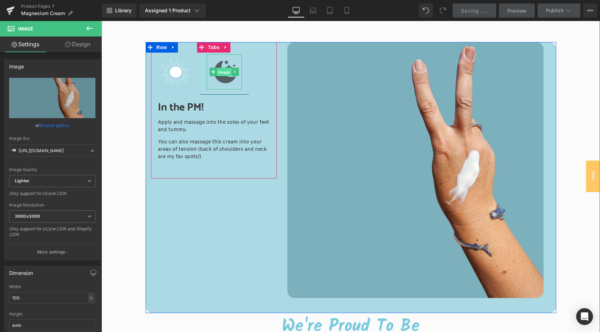
click at [220, 70] on span "Image" at bounding box center [224, 72] width 15 height 8
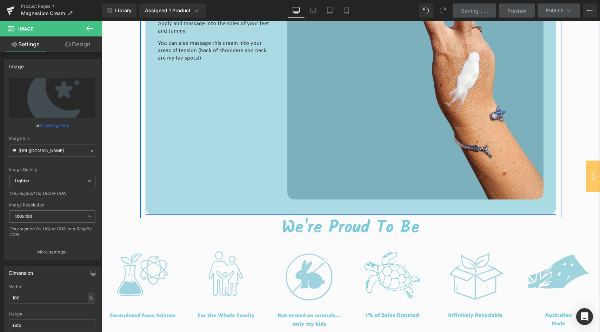
scroll to position [1328, 0]
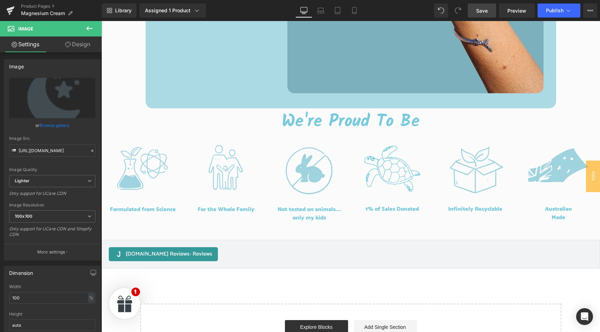
click at [482, 11] on span "Save" at bounding box center [482, 10] width 12 height 7
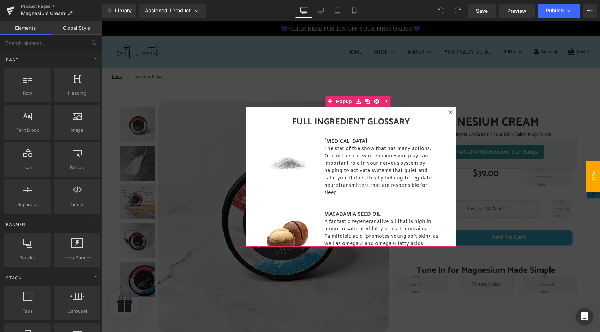
click at [451, 112] on icon at bounding box center [450, 112] width 4 height 4
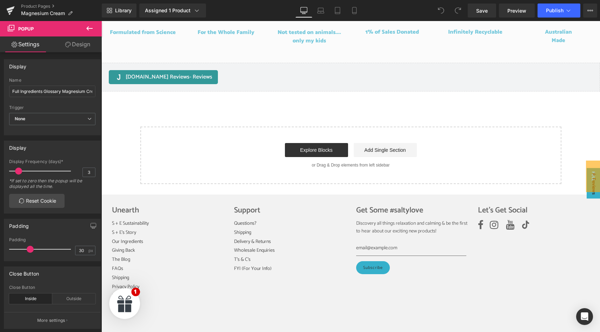
scroll to position [1538, 0]
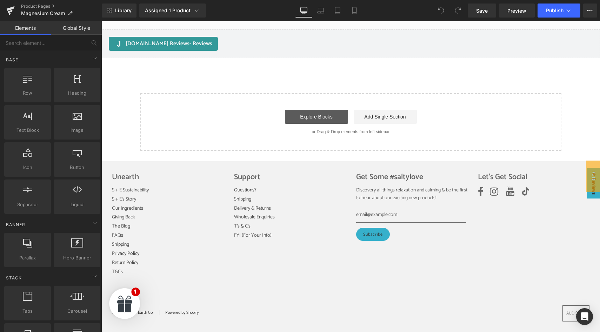
click at [313, 119] on link "Explore Blocks" at bounding box center [316, 117] width 63 height 14
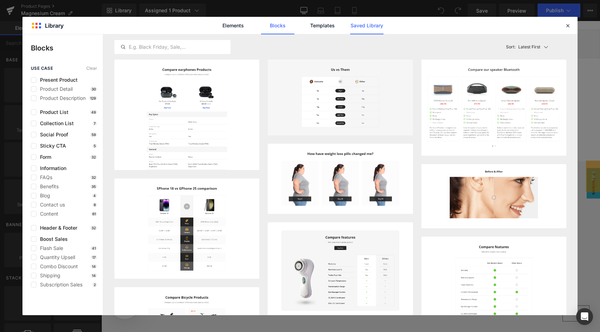
click at [364, 24] on link "Saved Library" at bounding box center [366, 26] width 33 height 18
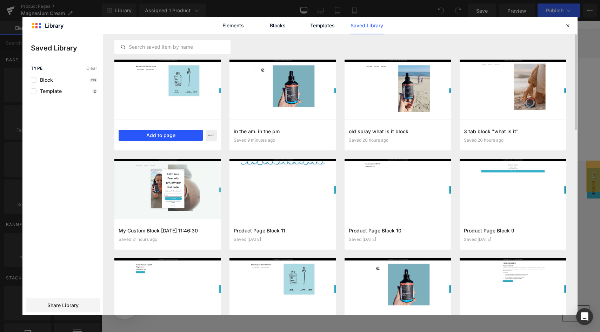
click at [174, 135] on button "Add to page" at bounding box center [161, 135] width 84 height 11
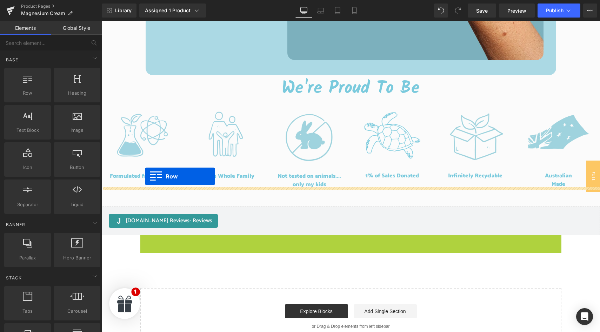
scroll to position [1316, 0]
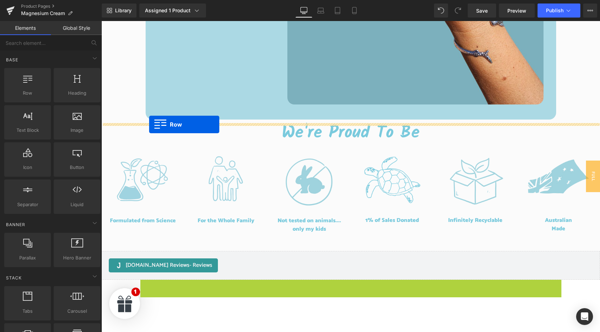
drag, startPoint x: 145, startPoint y: 164, endPoint x: 149, endPoint y: 125, distance: 39.9
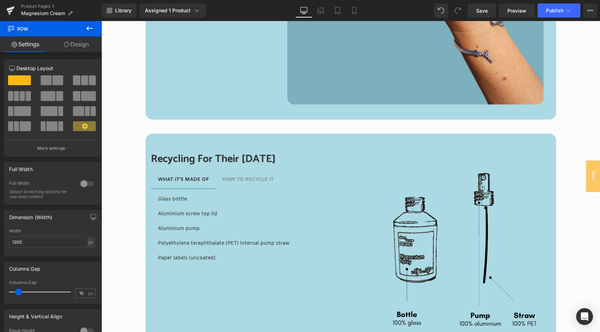
click at [89, 29] on icon at bounding box center [89, 28] width 8 height 8
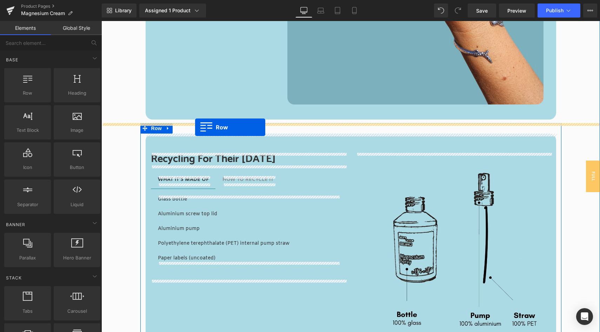
drag, startPoint x: 139, startPoint y: 106, endPoint x: 195, endPoint y: 127, distance: 59.7
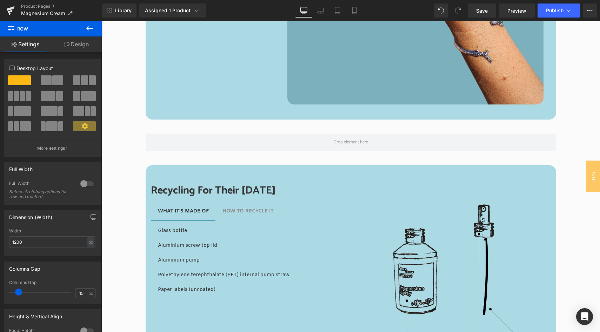
click at [88, 28] on icon at bounding box center [89, 28] width 6 height 4
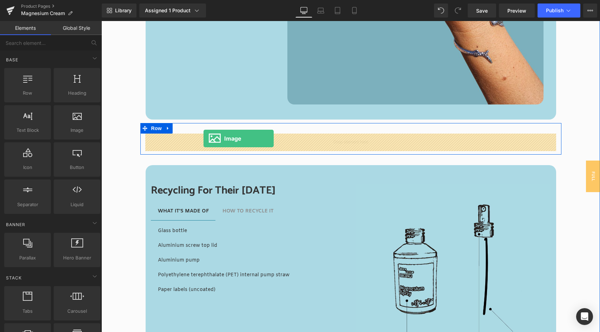
drag, startPoint x: 169, startPoint y: 142, endPoint x: 203, endPoint y: 139, distance: 34.9
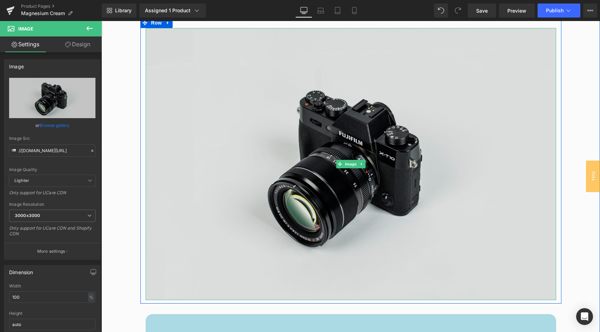
scroll to position [1417, 0]
